Goal: Task Accomplishment & Management: Manage account settings

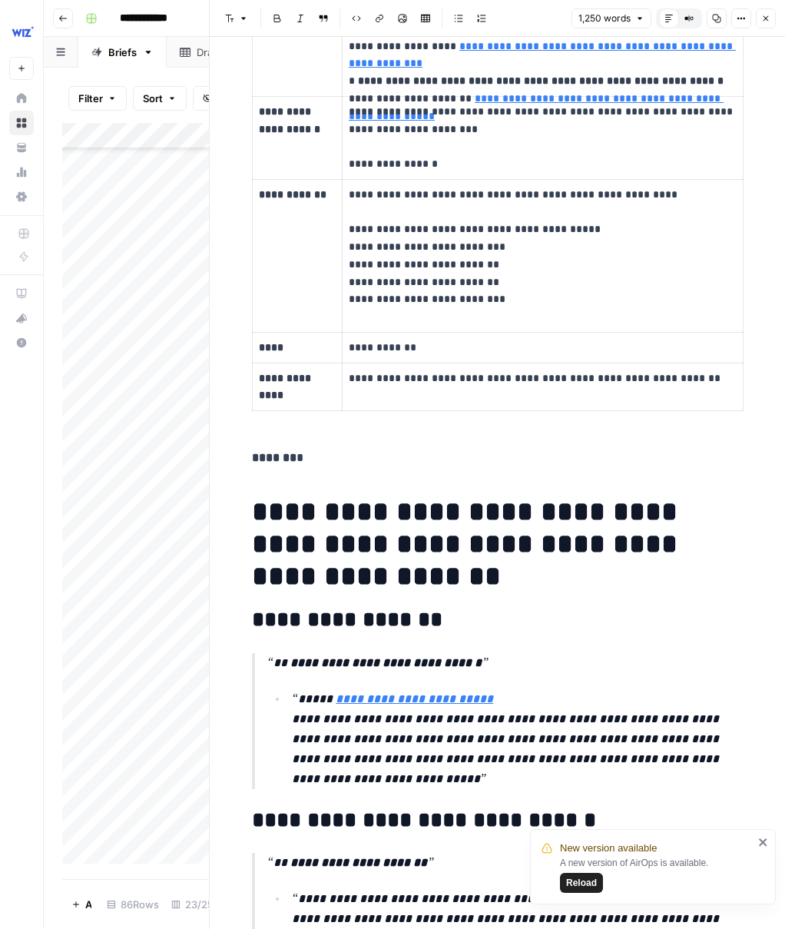
scroll to position [2747, 2608]
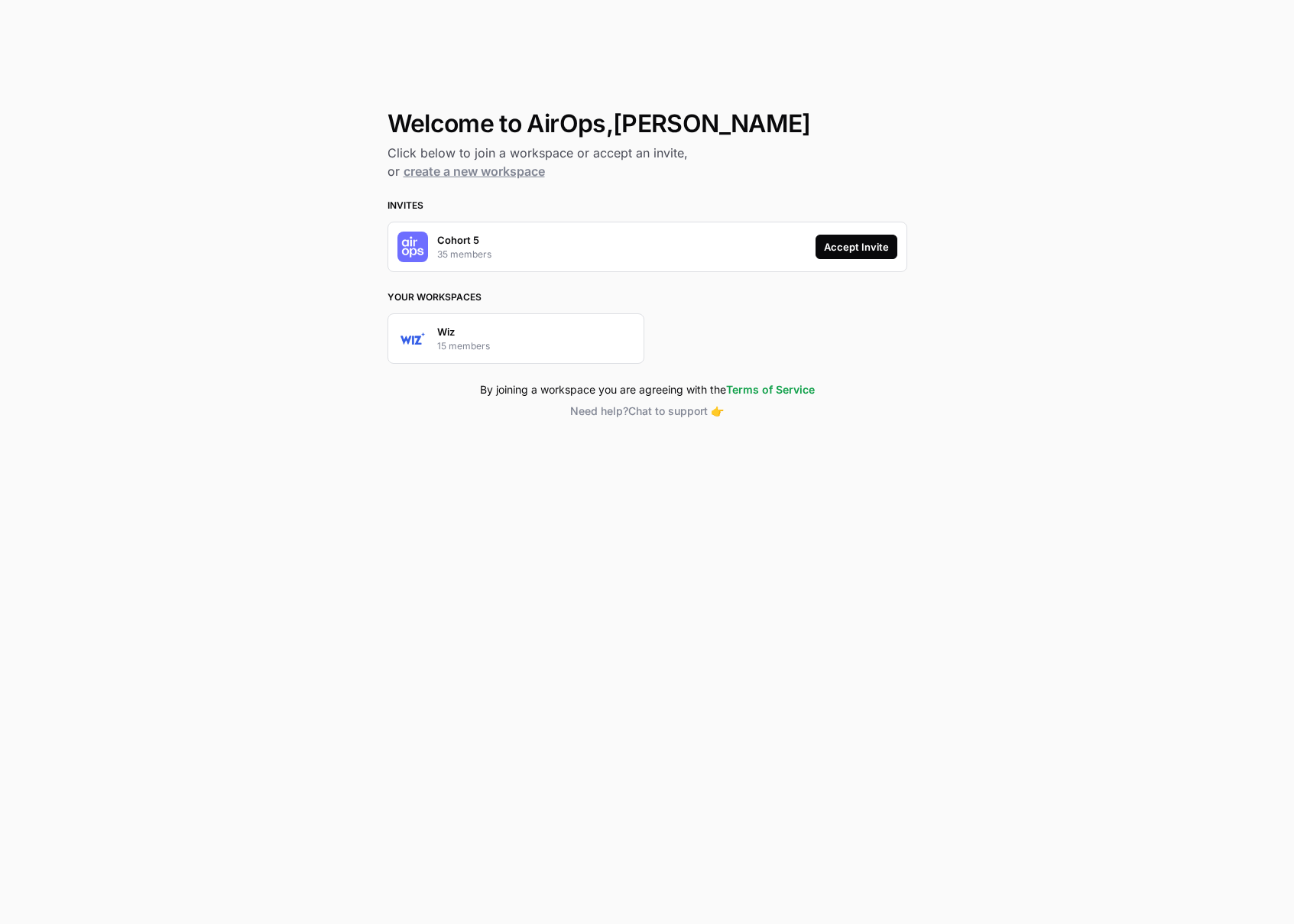
click at [864, 247] on div "Accept Invite" at bounding box center [855, 247] width 65 height 15
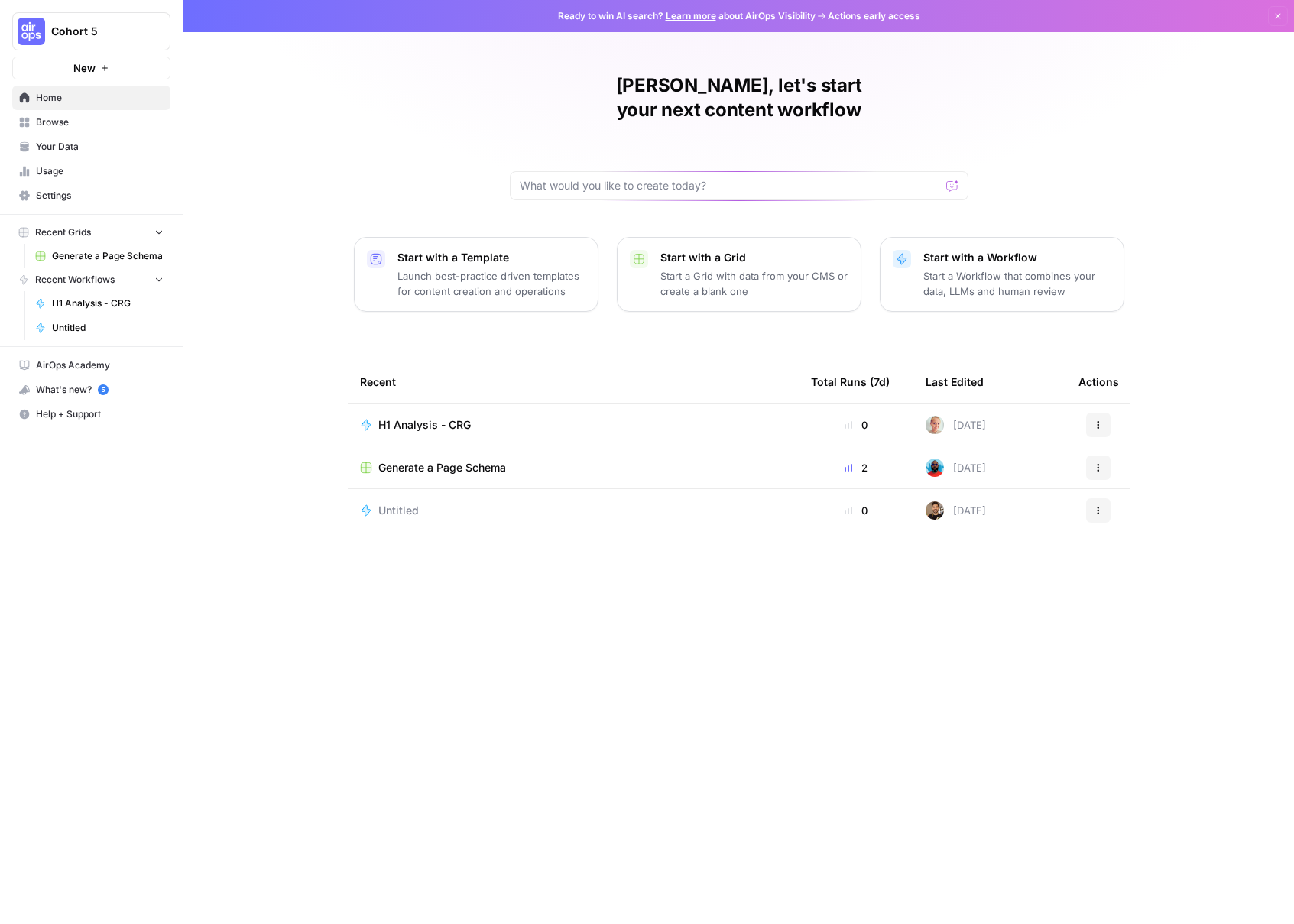
click at [47, 390] on div "What's new? 5" at bounding box center [92, 389] width 157 height 23
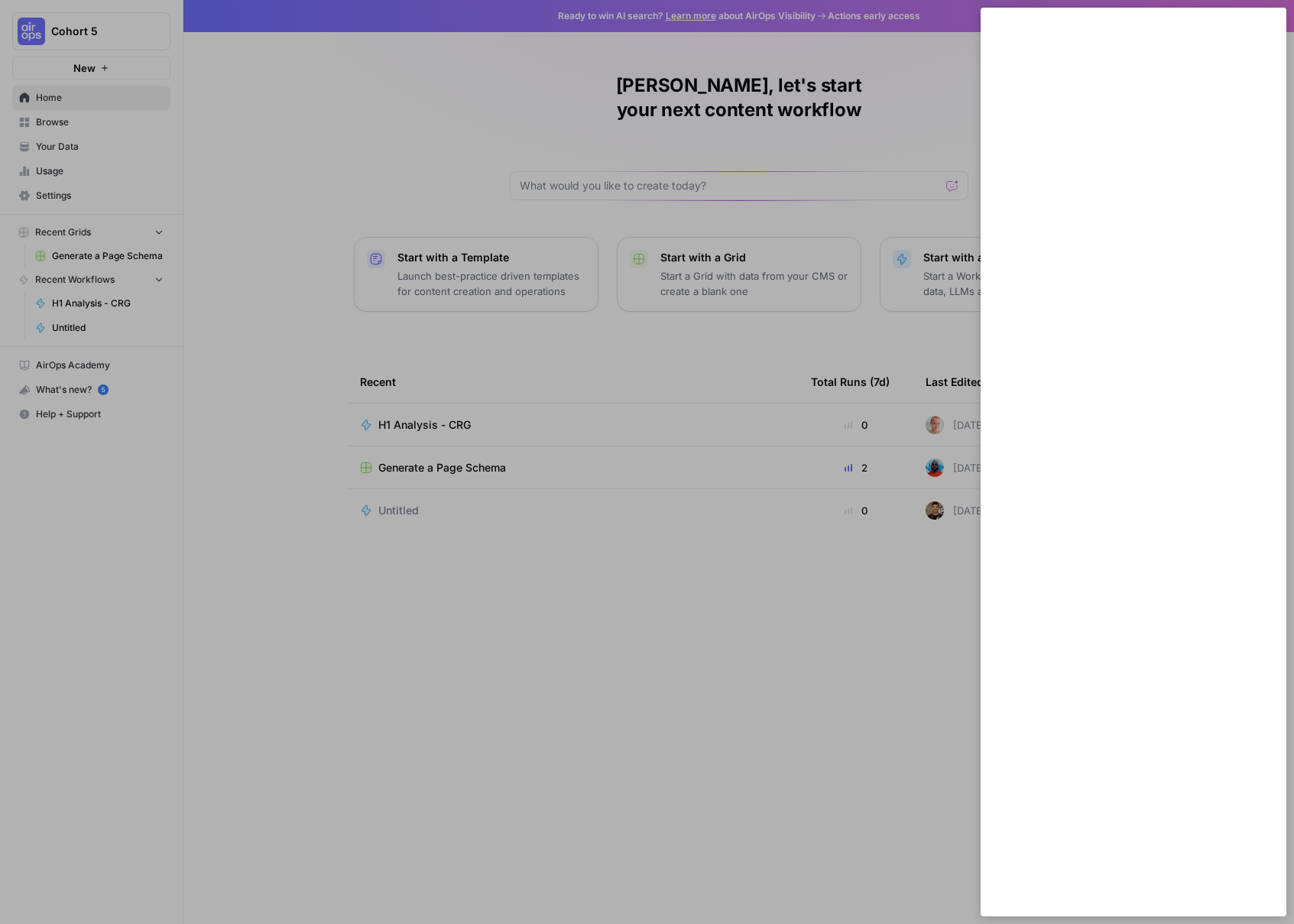
click at [860, 213] on div at bounding box center [647, 462] width 1294 height 924
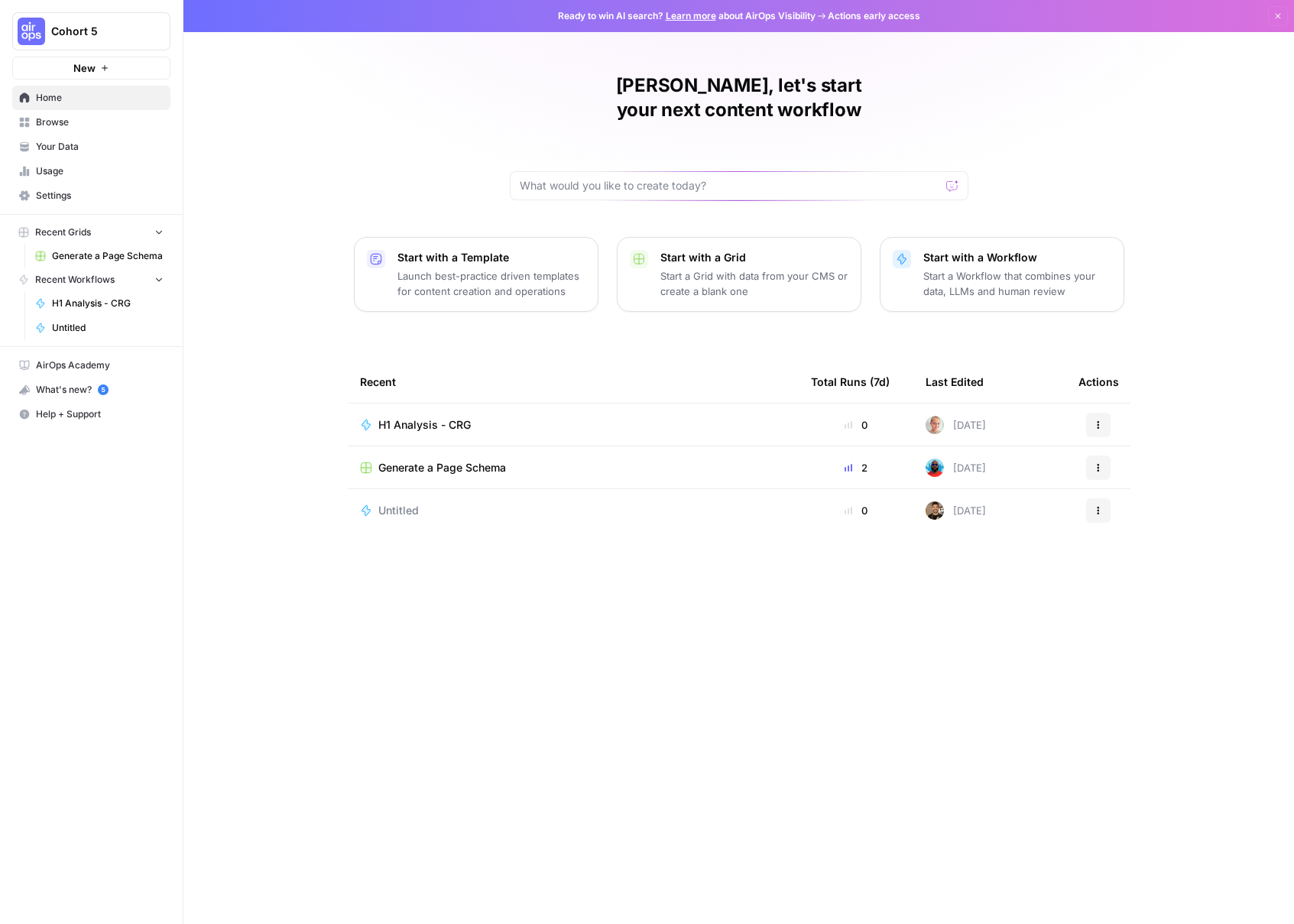
click at [127, 35] on span "Cohort 5" at bounding box center [96, 31] width 92 height 15
click at [483, 151] on div "Adele, let's start your next content workflow Start with a Template Launch best…" at bounding box center [738, 462] width 1111 height 924
